Goal: Task Accomplishment & Management: Manage account settings

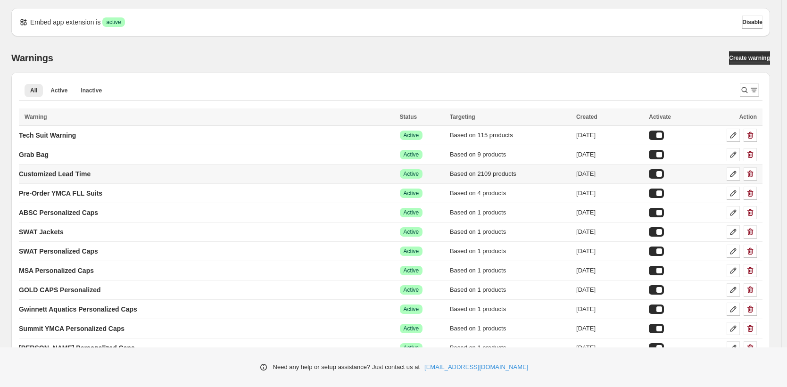
scroll to position [2, 0]
click at [64, 174] on p "Customized Lead Time" at bounding box center [55, 173] width 72 height 9
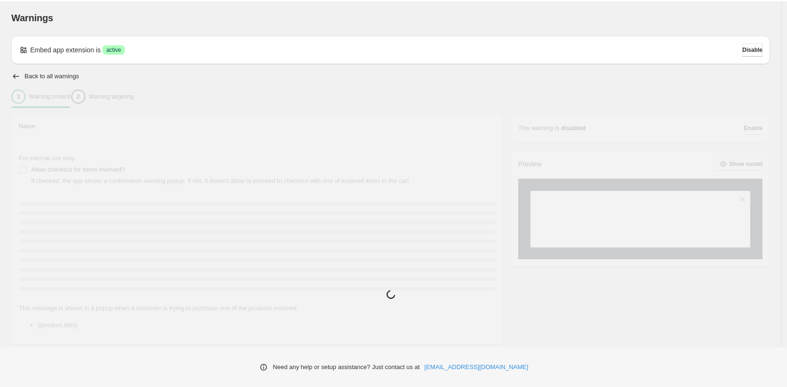
type input "**********"
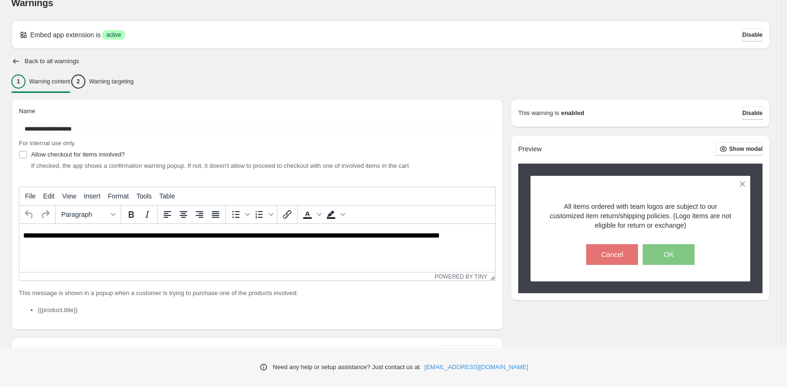
scroll to position [17, 0]
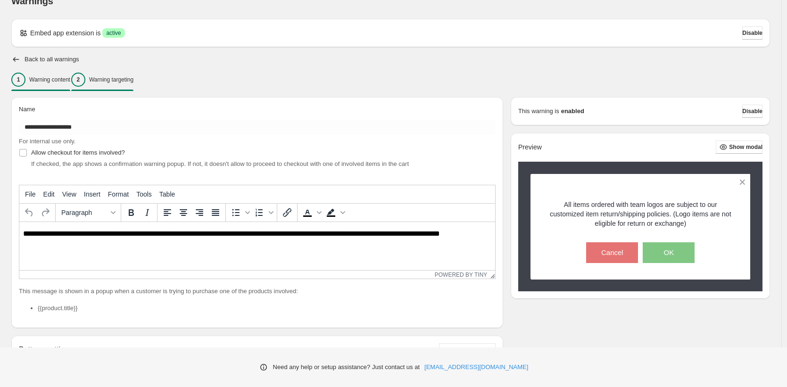
click at [127, 79] on p "Warning targeting" at bounding box center [111, 80] width 44 height 8
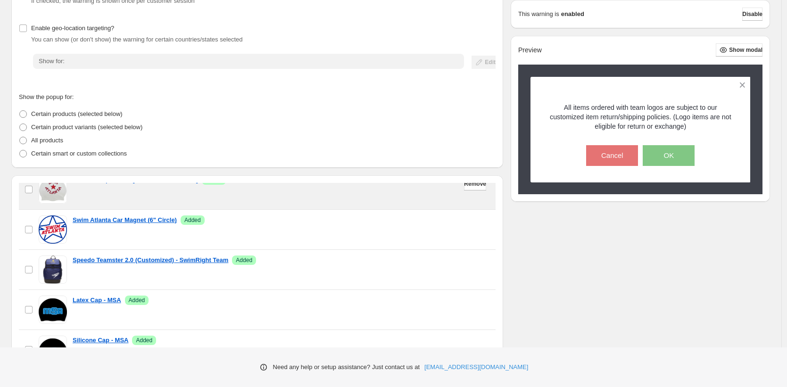
scroll to position [0, 0]
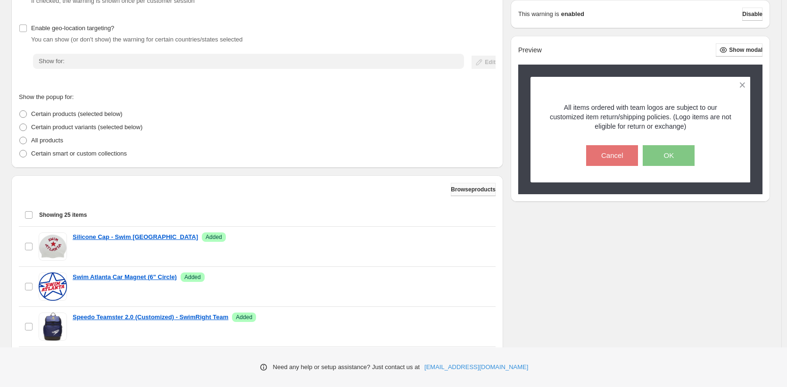
click at [473, 191] on span "Browse products" at bounding box center [473, 190] width 45 height 8
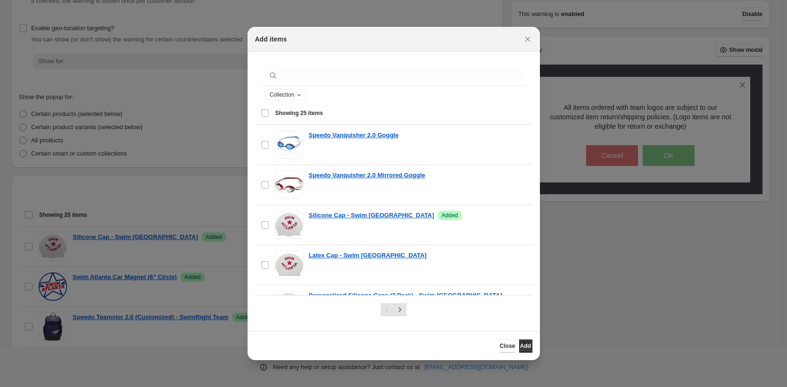
click at [500, 347] on span "Close" at bounding box center [508, 346] width 16 height 8
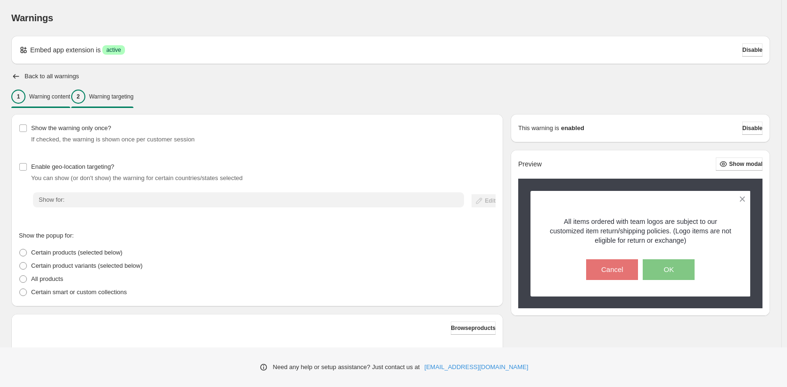
click at [64, 93] on p "Warning content" at bounding box center [49, 97] width 41 height 8
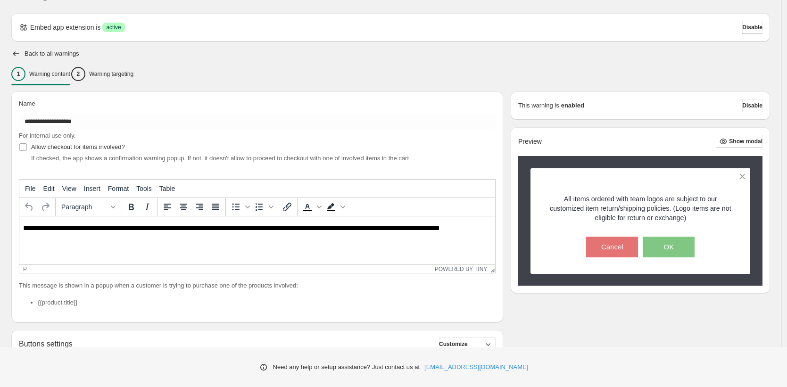
scroll to position [17, 0]
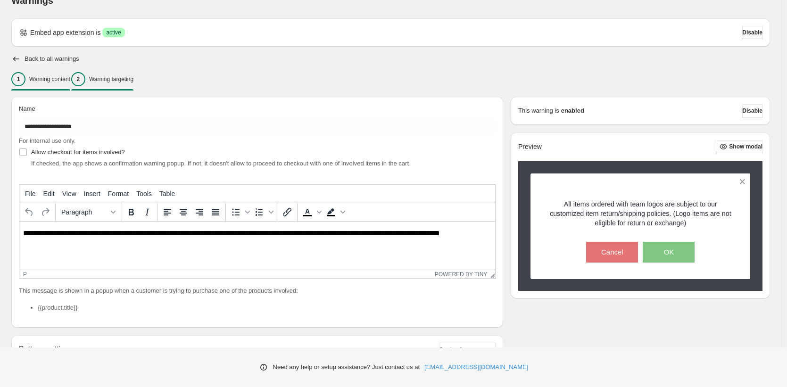
click at [117, 76] on p "Warning targeting" at bounding box center [111, 79] width 44 height 8
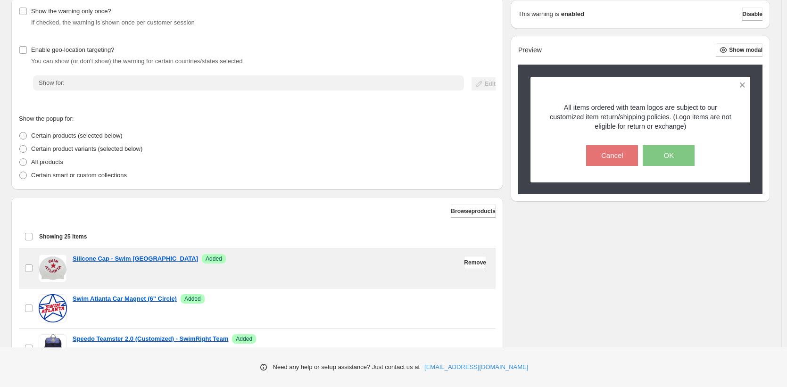
scroll to position [244, 0]
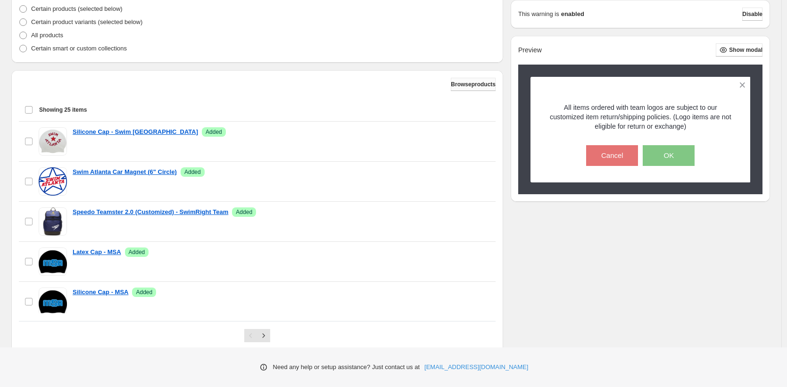
click at [478, 82] on span "Browse products" at bounding box center [473, 85] width 45 height 8
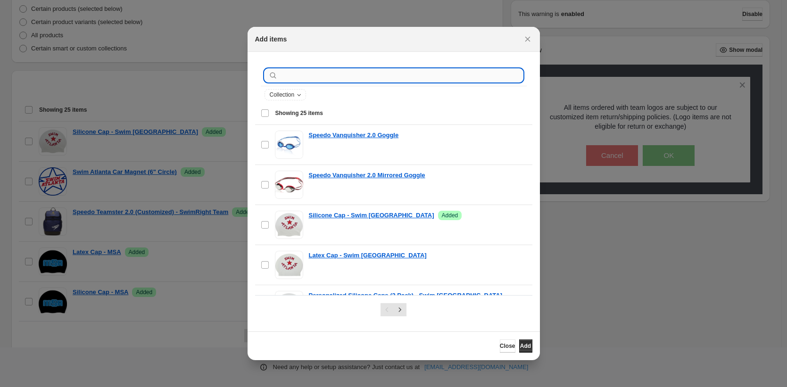
click at [296, 79] on input ":r6g:" at bounding box center [400, 75] width 243 height 13
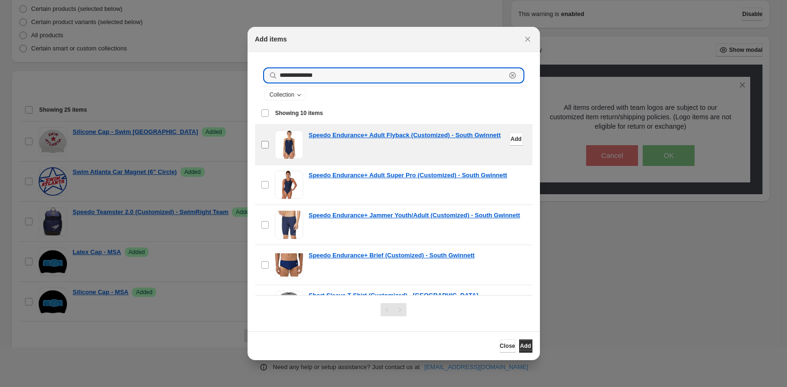
type input "**********"
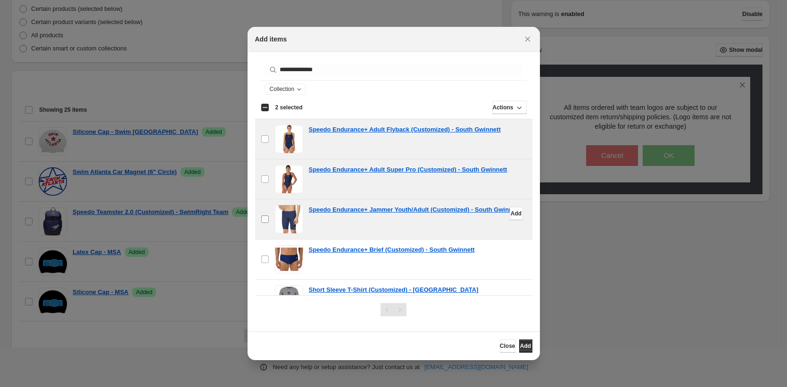
scroll to position [15, 0]
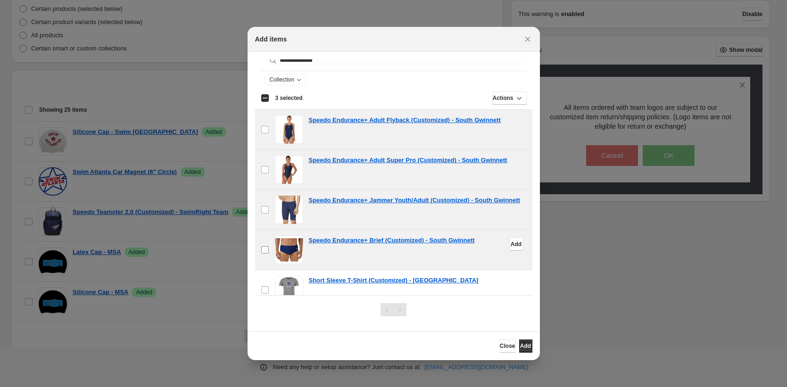
click at [266, 253] on span ":r6g:" at bounding box center [265, 250] width 8 height 8
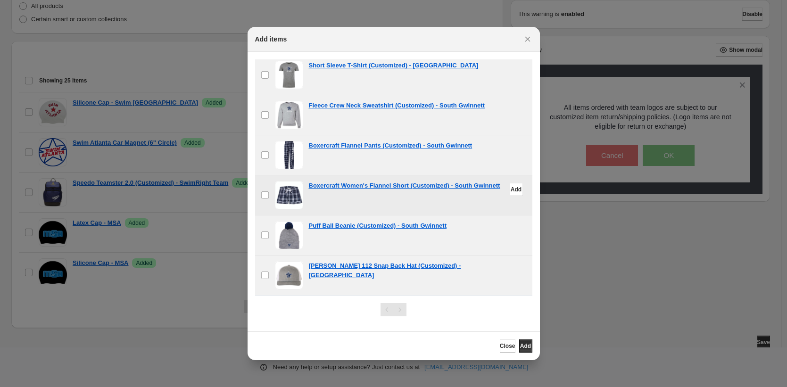
scroll to position [275, 0]
click at [522, 346] on span "Add" at bounding box center [525, 346] width 11 height 8
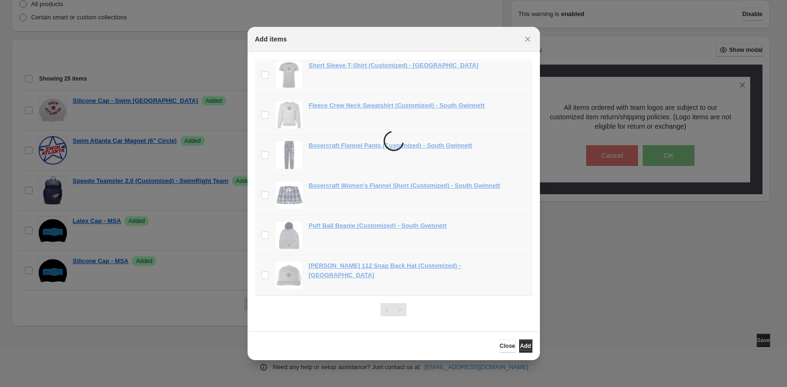
scroll to position [234, 0]
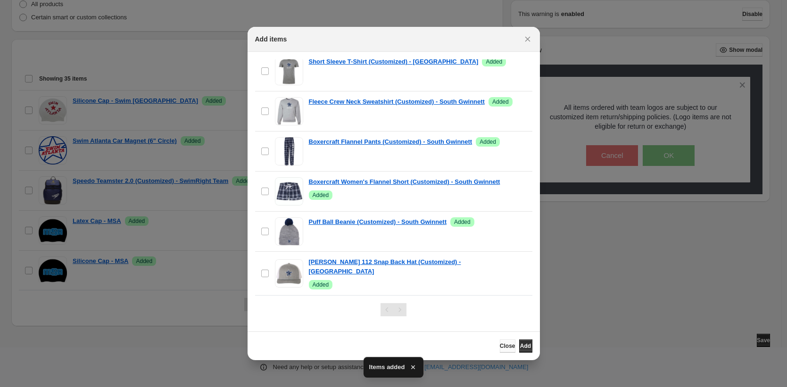
click at [500, 349] on span "Close" at bounding box center [508, 346] width 16 height 8
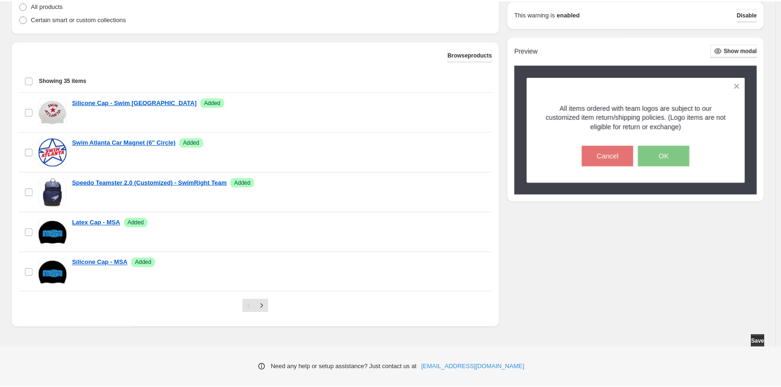
scroll to position [275, 0]
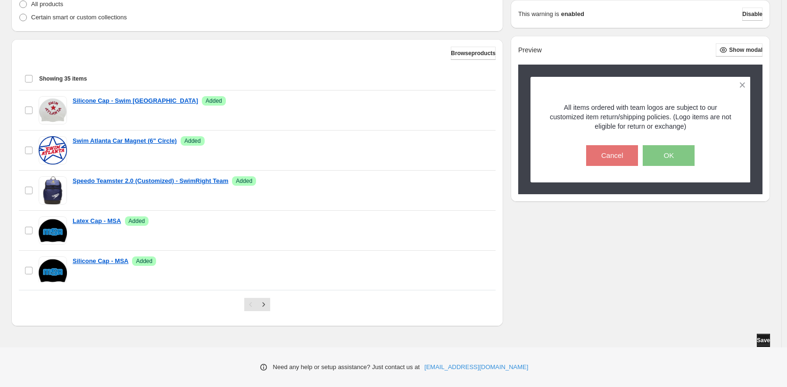
click at [762, 342] on span "Save" at bounding box center [762, 340] width 13 height 8
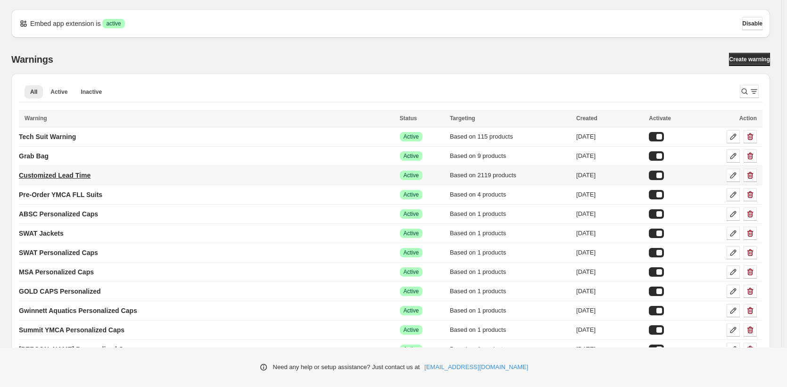
click at [54, 174] on p "Customized Lead Time" at bounding box center [55, 175] width 72 height 9
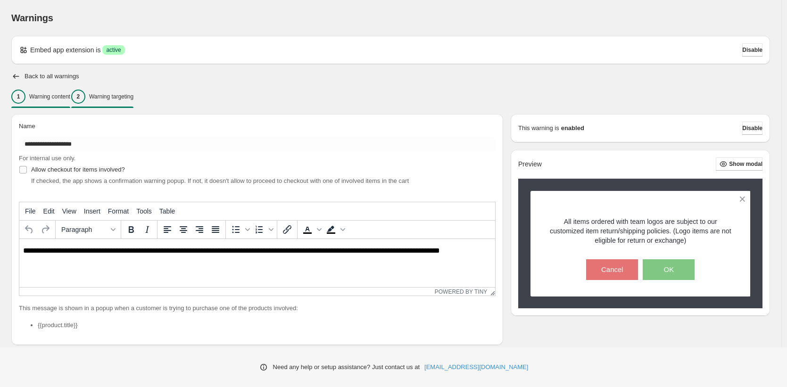
click at [118, 101] on div "2 Warning targeting" at bounding box center [102, 97] width 62 height 14
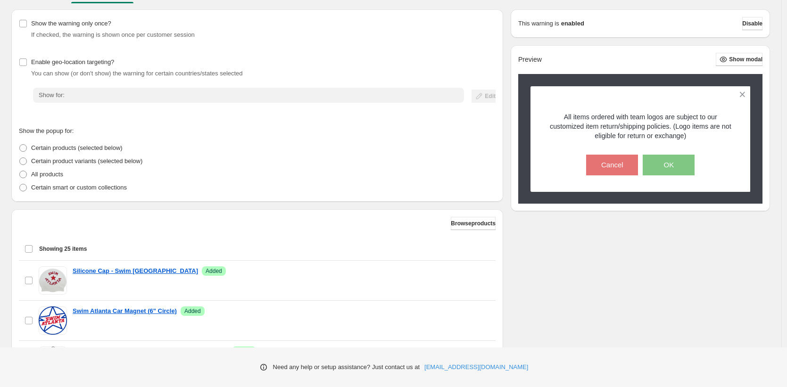
scroll to position [105, 0]
click at [477, 225] on span "Browse products" at bounding box center [473, 223] width 45 height 8
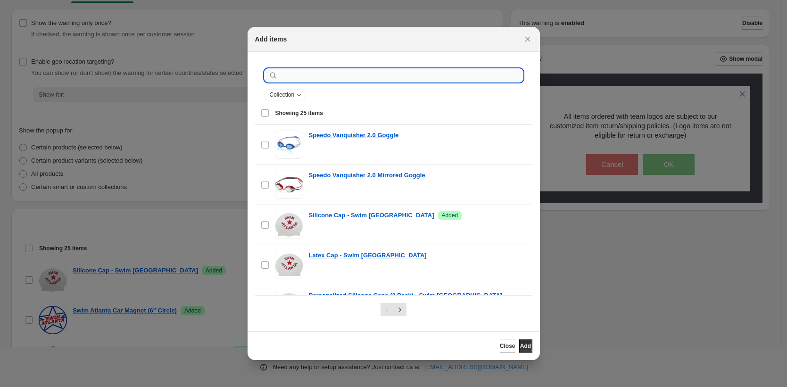
click at [281, 75] on input ":r21:" at bounding box center [400, 75] width 243 height 13
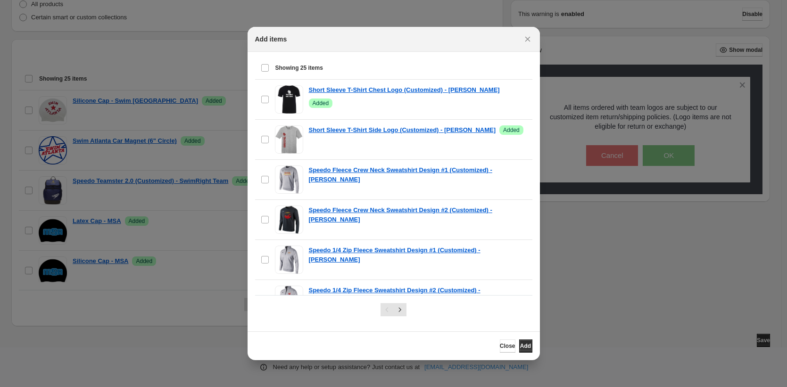
scroll to position [0, 0]
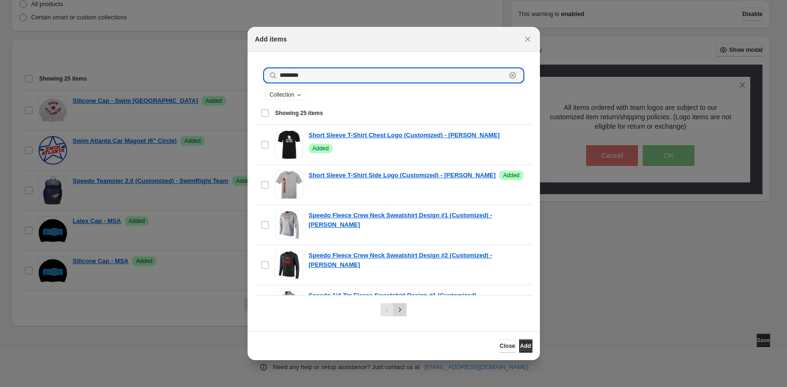
type input "********"
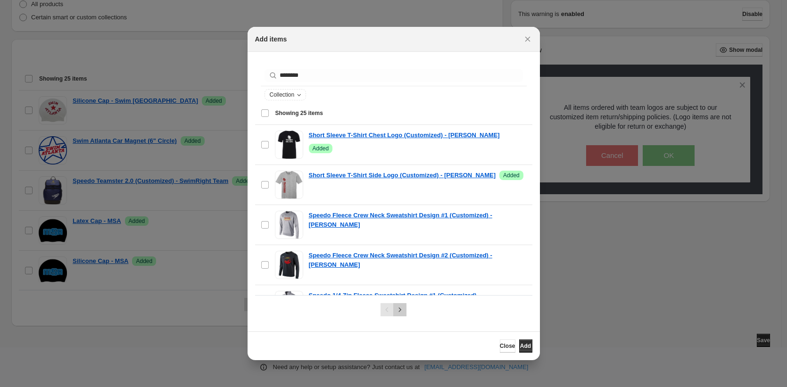
click at [401, 312] on icon "Next" at bounding box center [399, 309] width 9 height 9
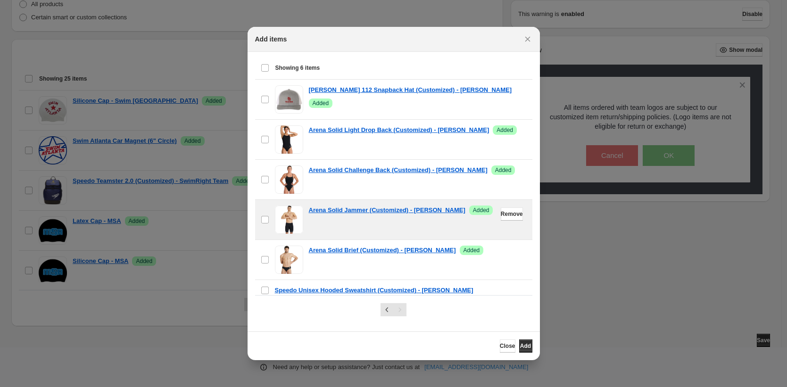
scroll to position [51, 0]
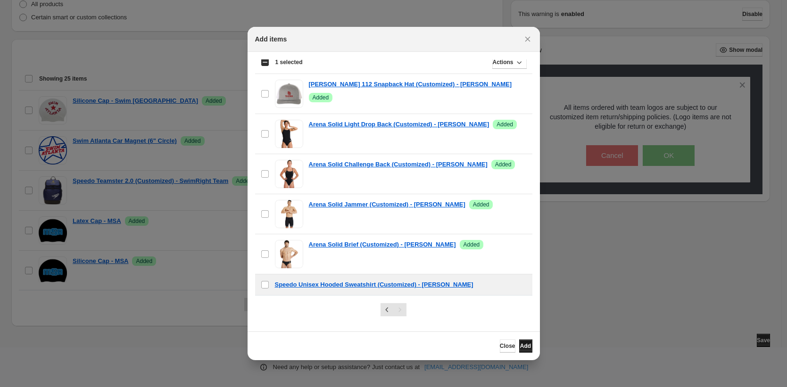
click at [520, 346] on span "Add" at bounding box center [525, 346] width 11 height 8
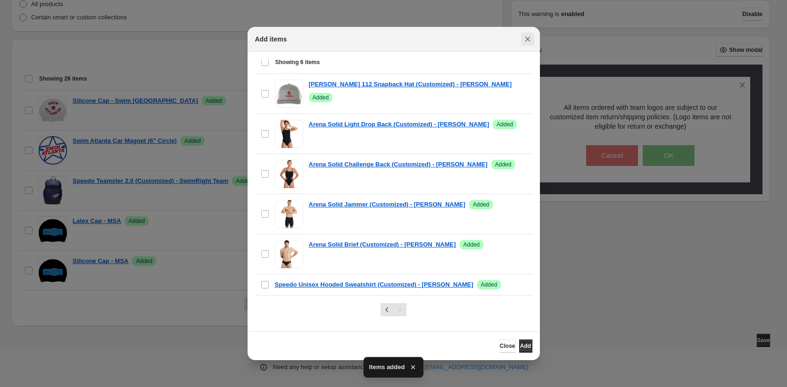
click at [528, 39] on icon "Close" at bounding box center [527, 38] width 9 height 9
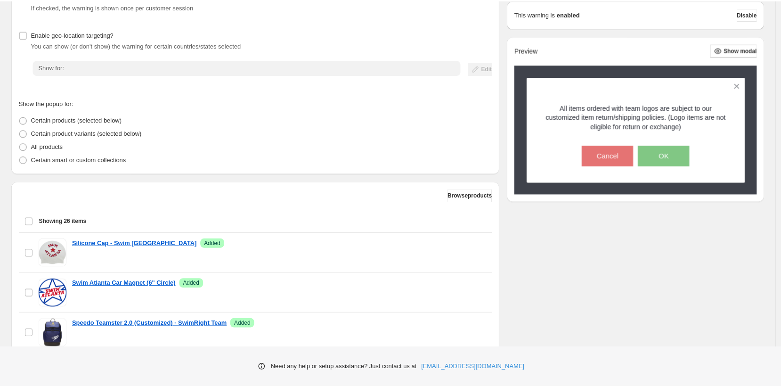
scroll to position [275, 0]
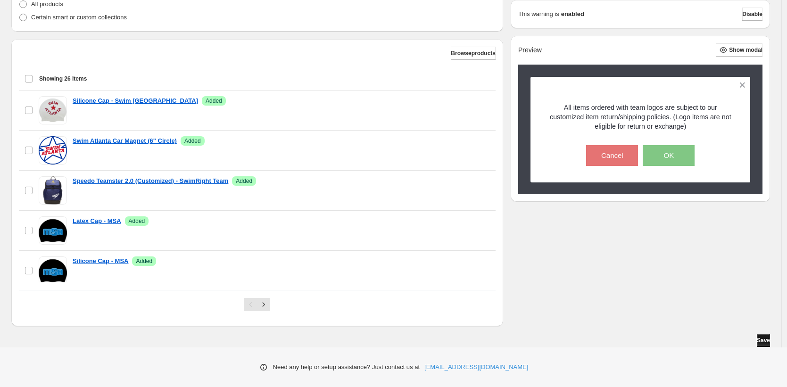
click at [761, 341] on span "Save" at bounding box center [762, 340] width 13 height 8
